Goal: Task Accomplishment & Management: Complete application form

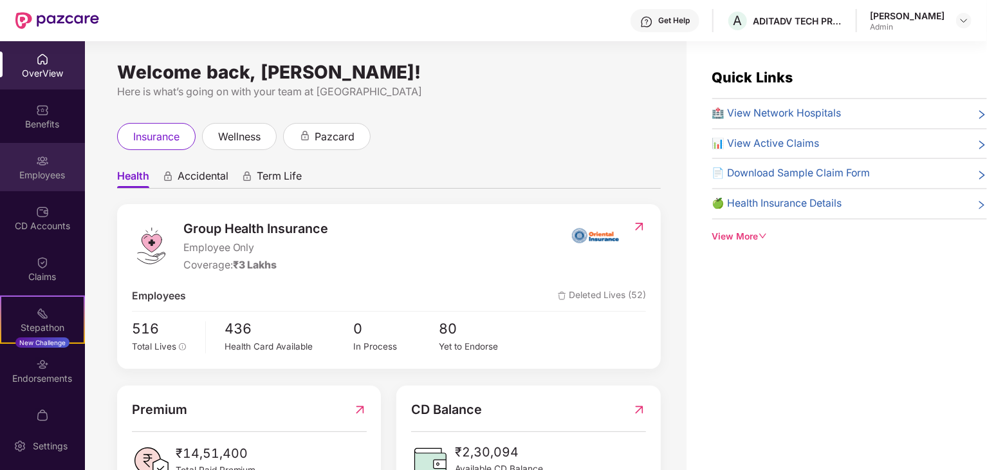
click at [29, 165] on div "Employees" at bounding box center [42, 167] width 85 height 48
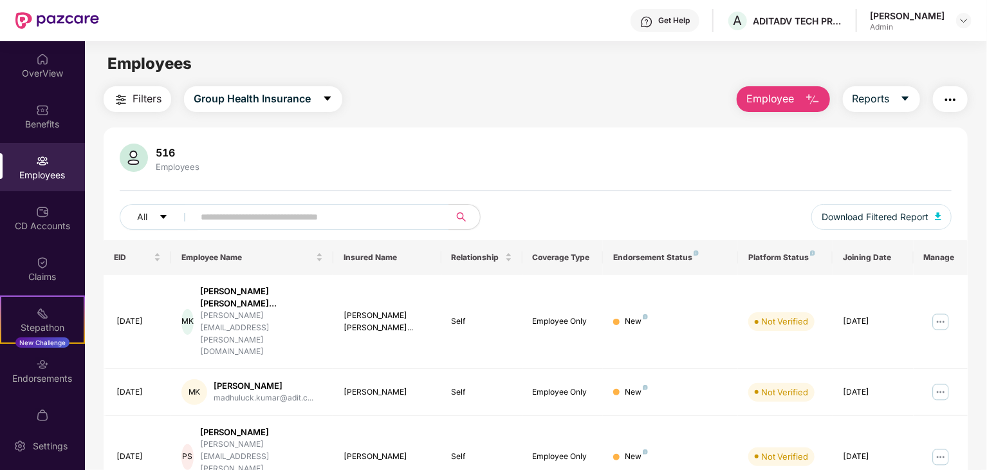
click at [784, 98] on span "Employee" at bounding box center [770, 99] width 48 height 16
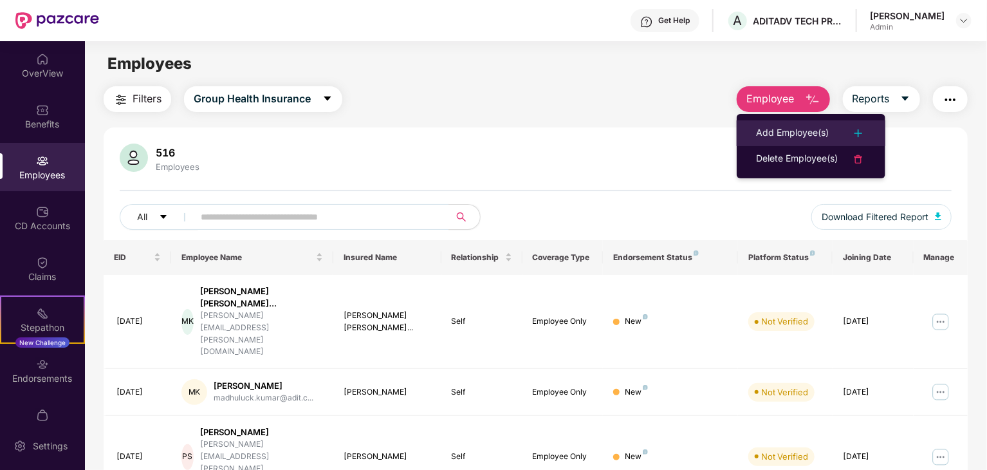
click at [797, 137] on div "Add Employee(s)" at bounding box center [792, 132] width 73 height 15
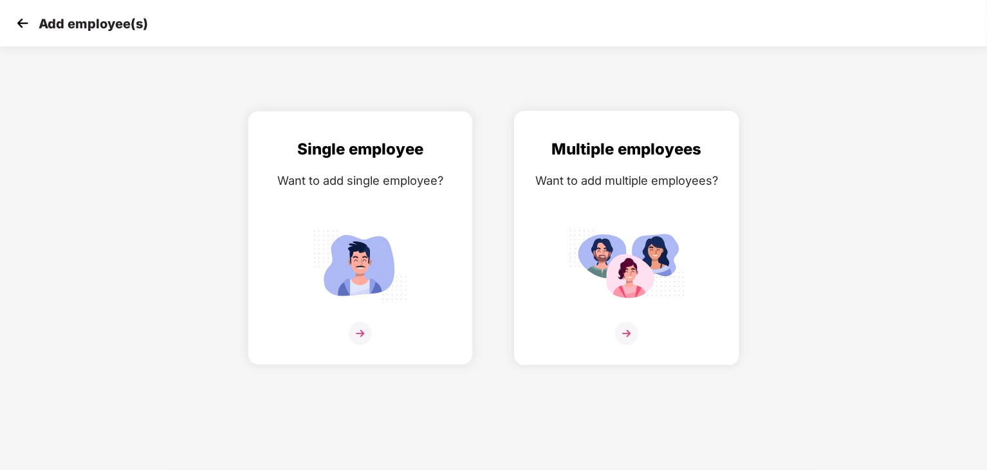
click at [629, 284] on img at bounding box center [627, 265] width 116 height 80
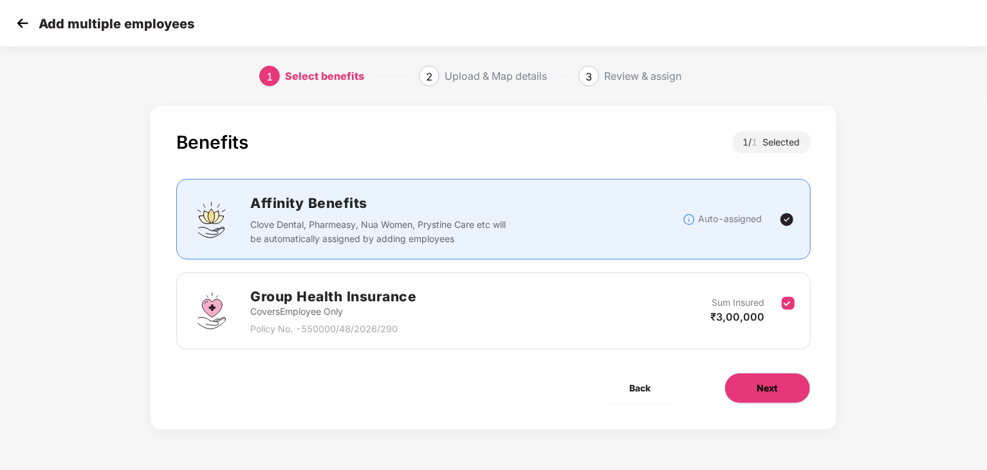
click at [753, 384] on button "Next" at bounding box center [767, 388] width 86 height 31
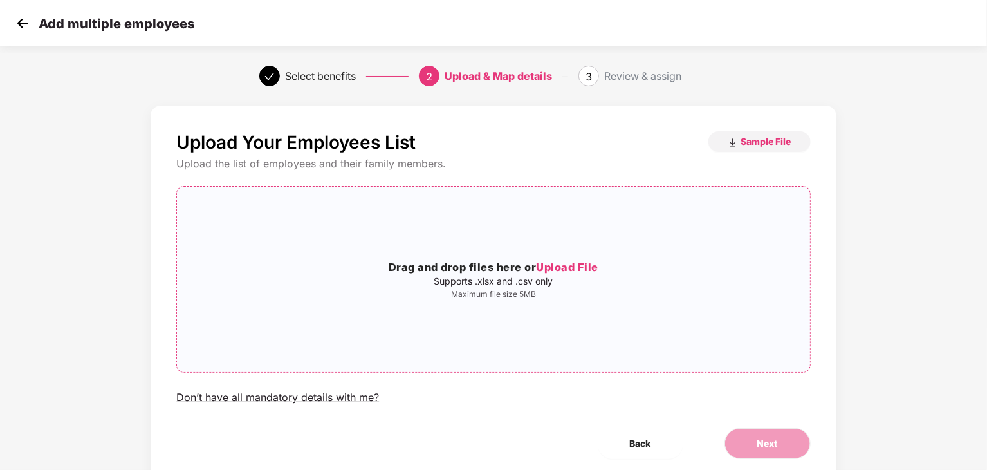
click at [566, 268] on span "Upload File" at bounding box center [567, 267] width 62 height 13
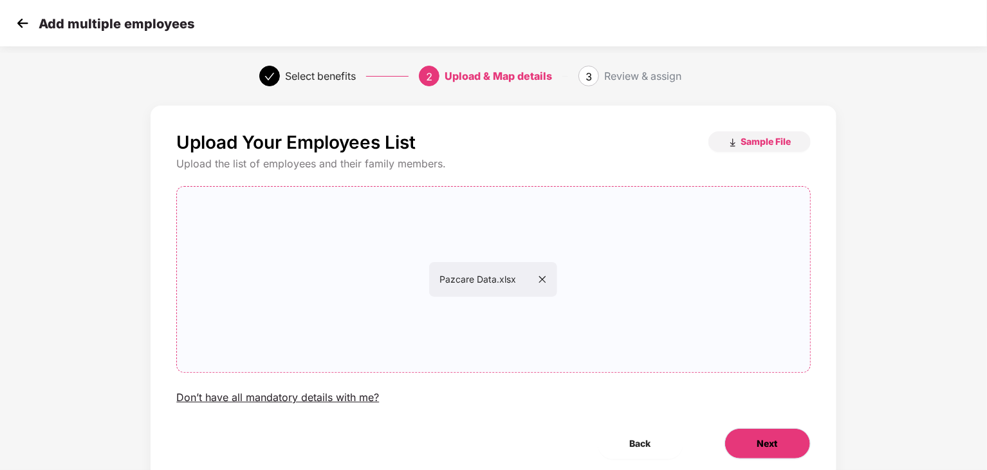
click at [754, 441] on button "Next" at bounding box center [767, 443] width 86 height 31
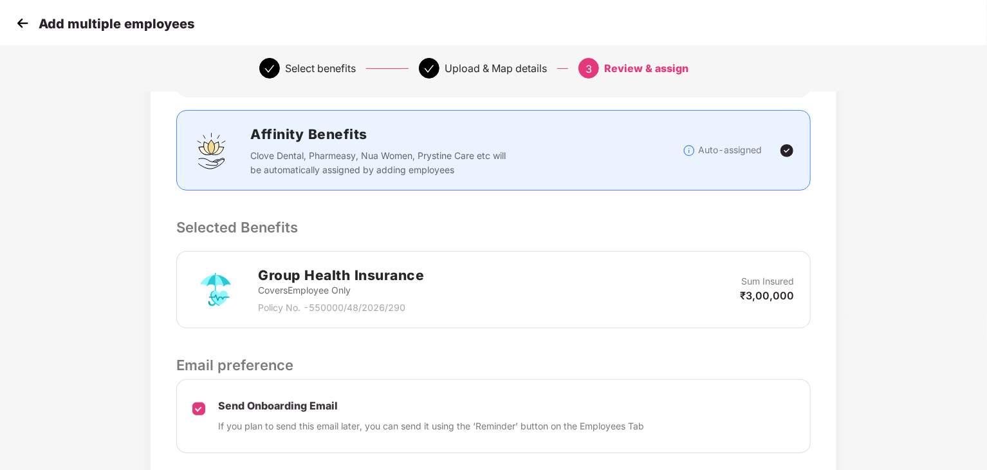
scroll to position [247, 0]
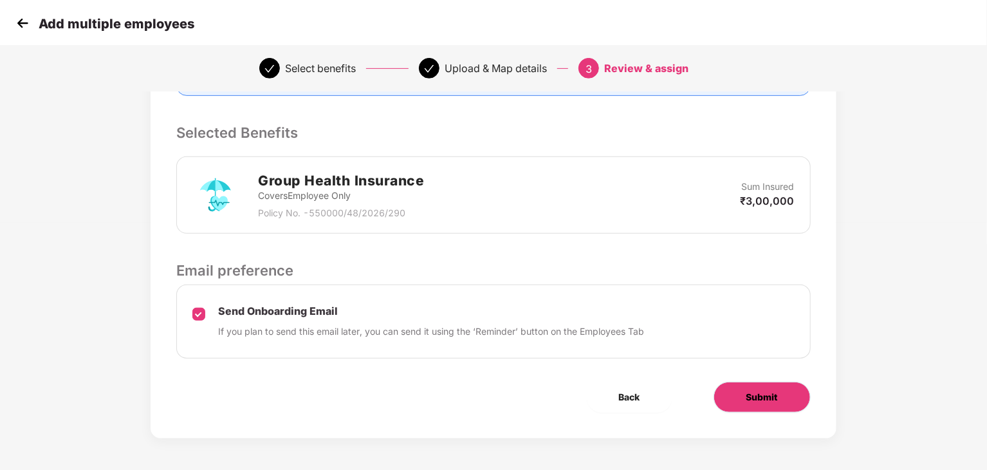
click at [760, 390] on span "Submit" at bounding box center [762, 397] width 32 height 14
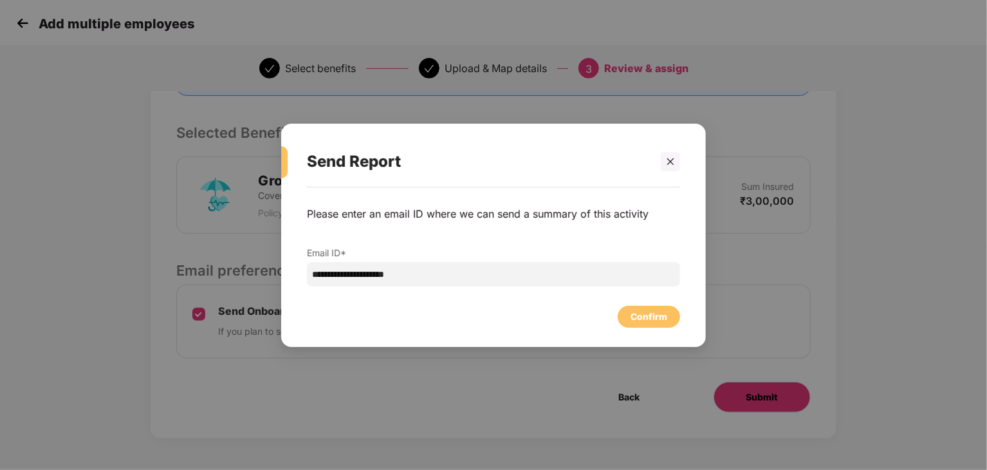
scroll to position [0, 0]
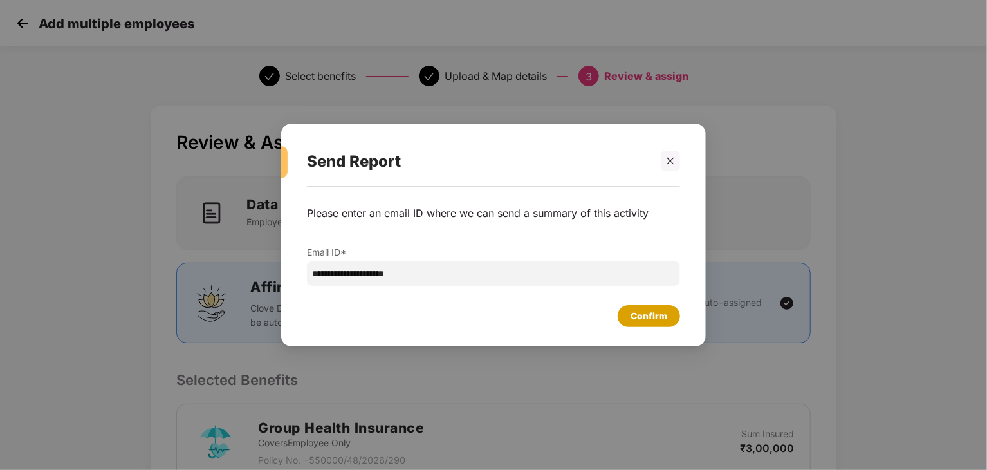
click at [651, 318] on div "Confirm" at bounding box center [649, 316] width 37 height 14
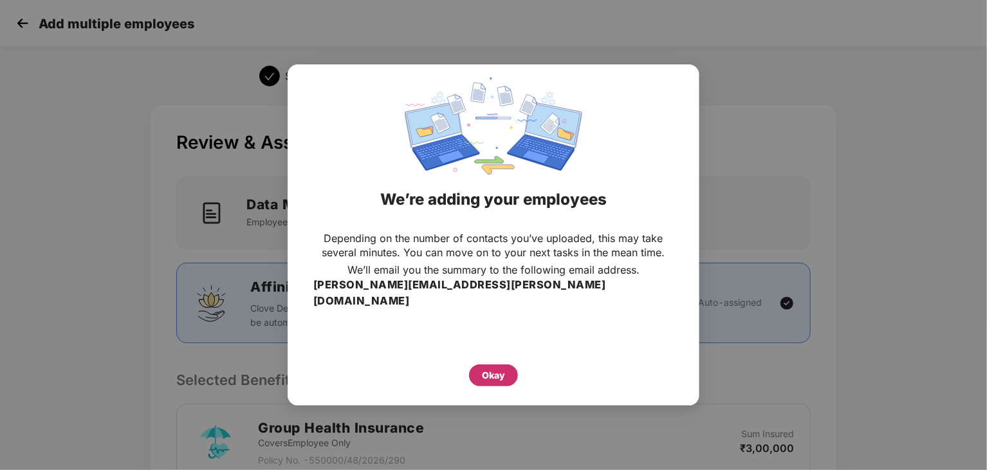
click at [494, 368] on div "Okay" at bounding box center [493, 375] width 23 height 14
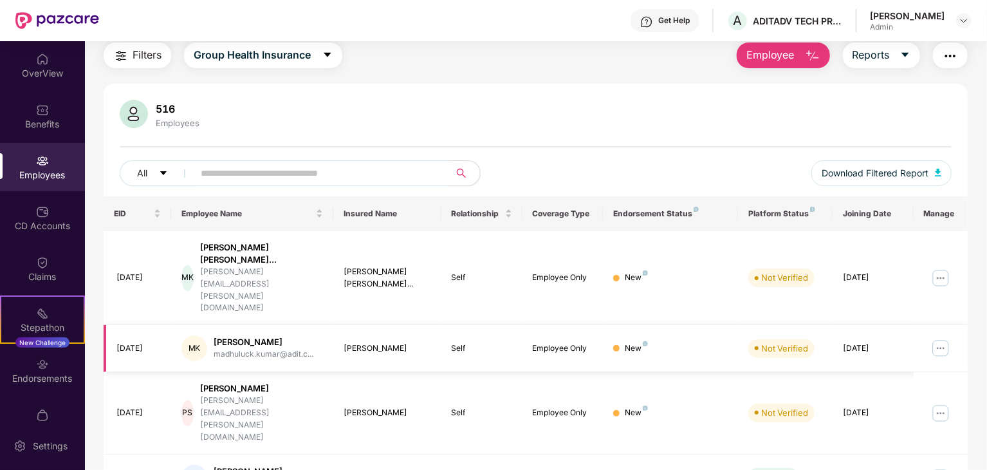
scroll to position [64, 0]
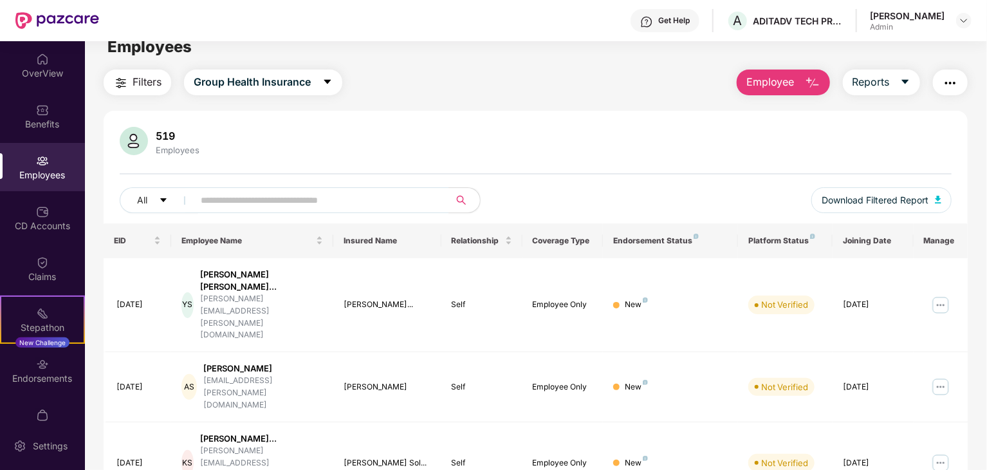
scroll to position [64, 0]
